Goal: Transaction & Acquisition: Book appointment/travel/reservation

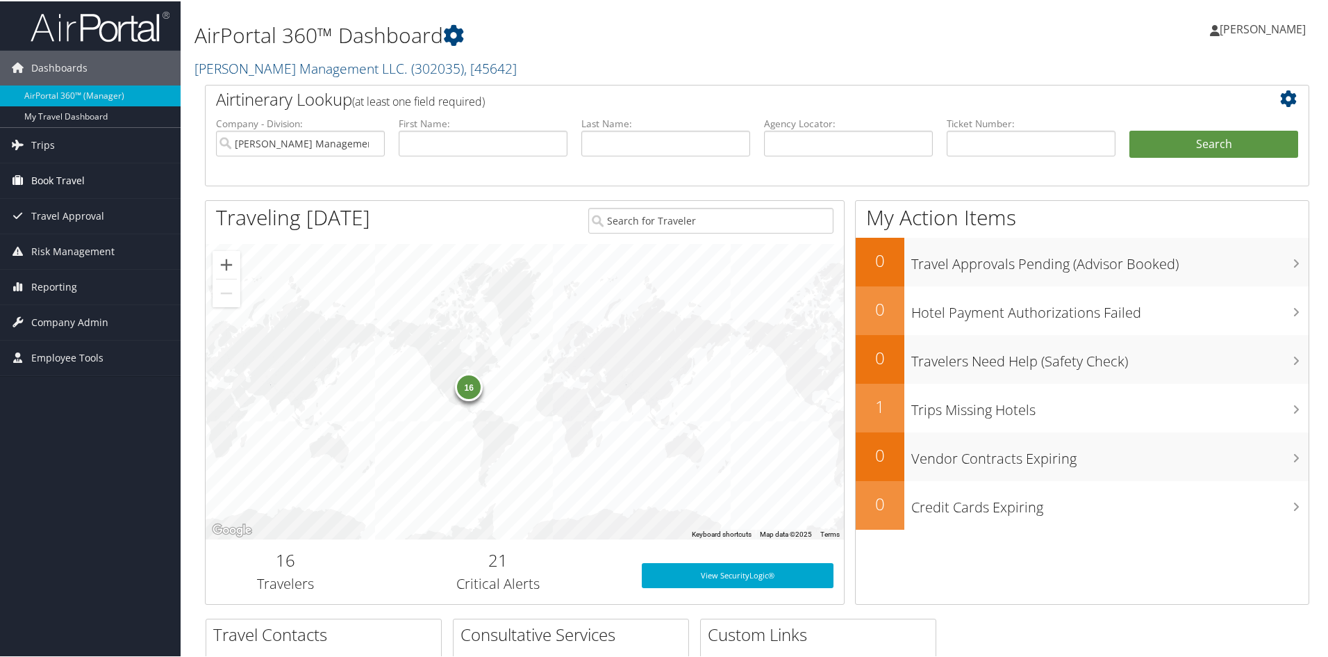
click at [63, 165] on span "Book Travel" at bounding box center [57, 179] width 53 height 35
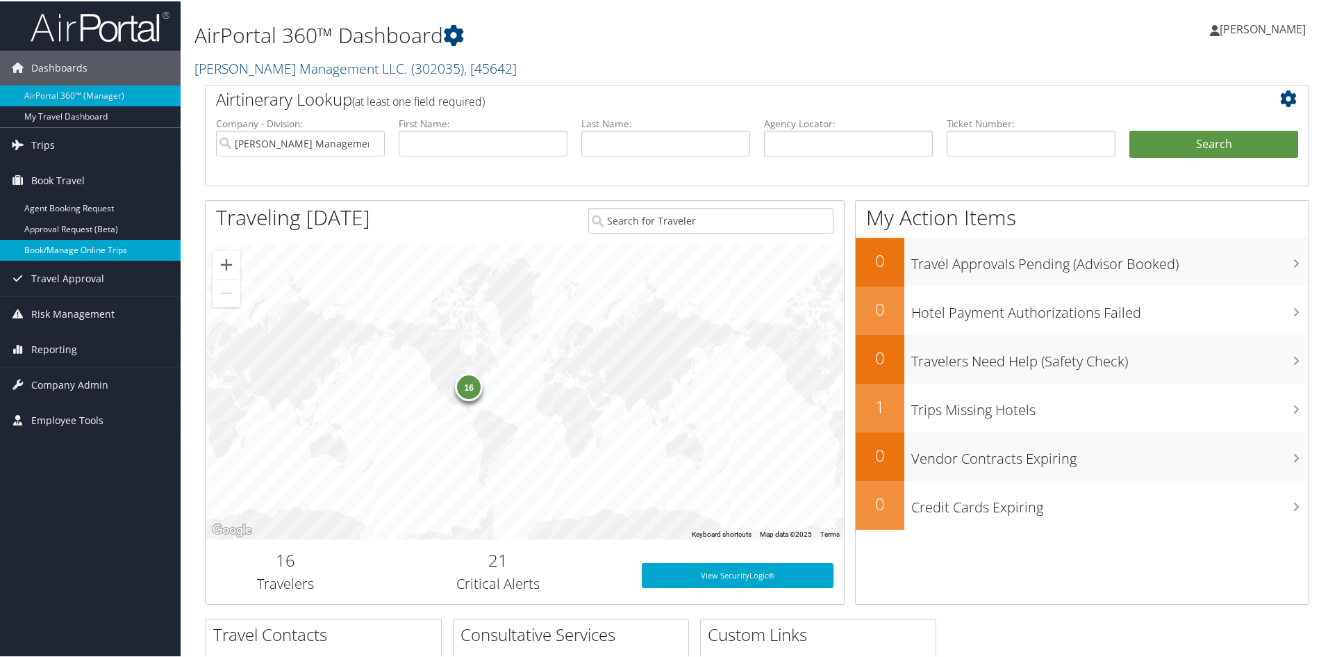
click at [64, 248] on link "Book/Manage Online Trips" at bounding box center [90, 248] width 181 height 21
